Goal: Task Accomplishment & Management: Complete application form

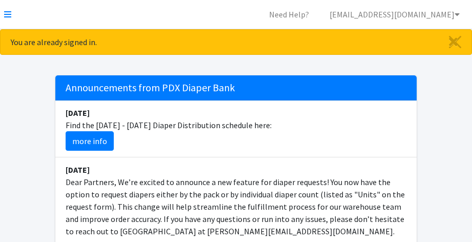
scroll to position [409, 0]
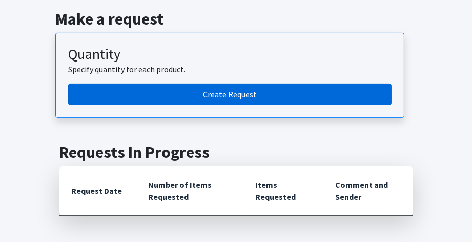
click at [209, 92] on link "Create Request" at bounding box center [229, 95] width 323 height 22
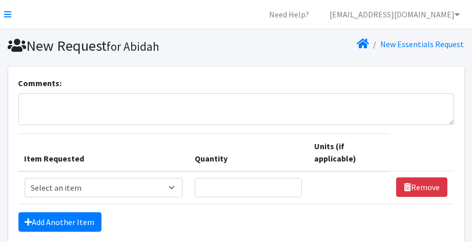
scroll to position [52, 0]
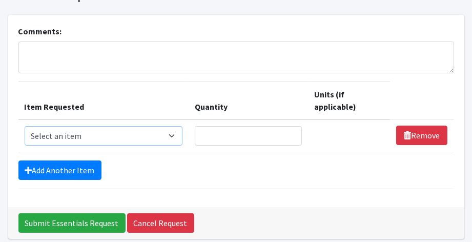
click at [109, 133] on select "Select an item Adult Briefs (Large, approx. 38"-56") Adult Briefs (Medium, appr…" at bounding box center [104, 135] width 158 height 19
select select "1183"
click at [25, 126] on select "Select an item Adult Briefs (Large, approx. 38"-56") Adult Briefs (Medium, appr…" at bounding box center [104, 135] width 158 height 19
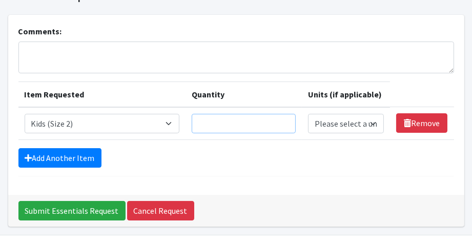
click at [221, 126] on input "Quantity" at bounding box center [244, 123] width 105 height 19
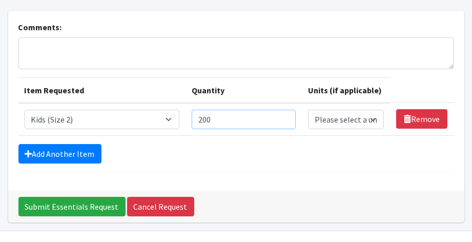
scroll to position [51, 0]
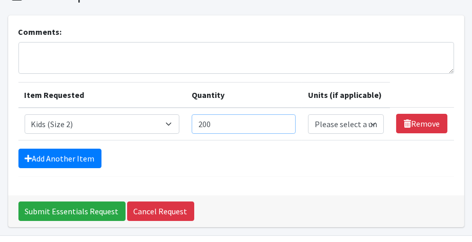
type input "200"
click at [354, 123] on select "Please select a unit units packs" at bounding box center [346, 123] width 76 height 19
select select
click at [308, 114] on select "Please select a unit units packs" at bounding box center [346, 123] width 76 height 19
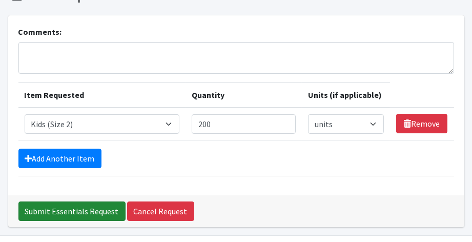
click at [74, 210] on input "Submit Essentials Request" at bounding box center [71, 210] width 107 height 19
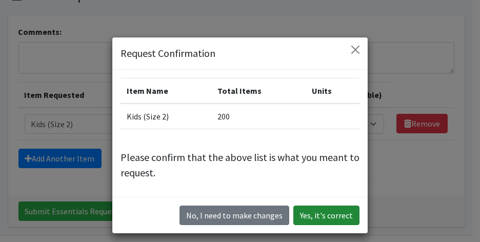
click at [315, 215] on button "Yes, it's correct" at bounding box center [326, 214] width 66 height 19
